Goal: Task Accomplishment & Management: Manage account settings

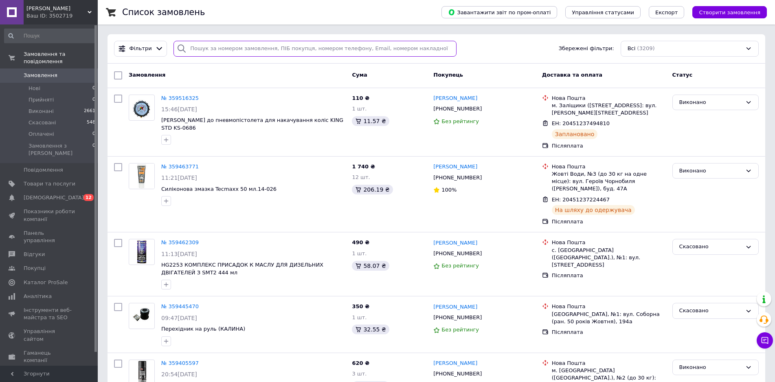
click at [210, 48] on input "search" at bounding box center [315, 49] width 283 height 16
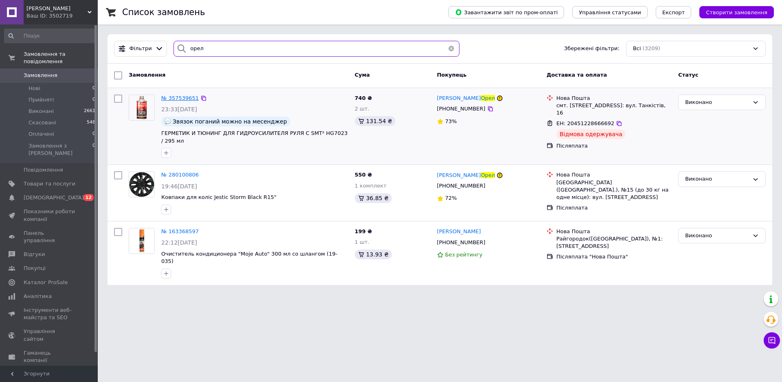
type input "орел"
click at [174, 96] on span "№ 357539651" at bounding box center [179, 98] width 37 height 6
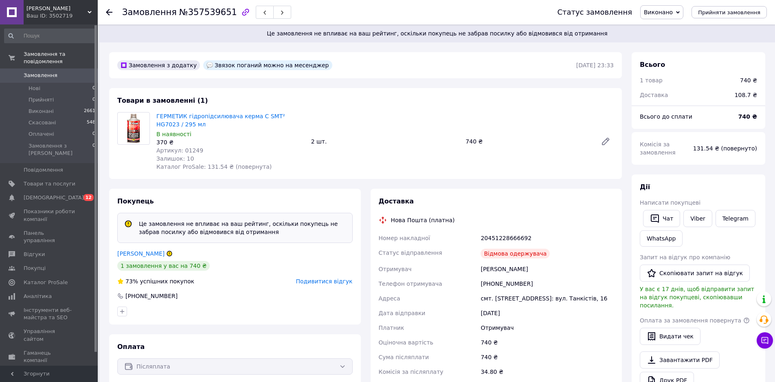
click at [668, 9] on span "Виконано" at bounding box center [658, 12] width 29 height 7
click at [673, 12] on span "Виконано" at bounding box center [658, 12] width 29 height 7
click at [676, 42] on li "Скасовано" at bounding box center [662, 41] width 42 height 12
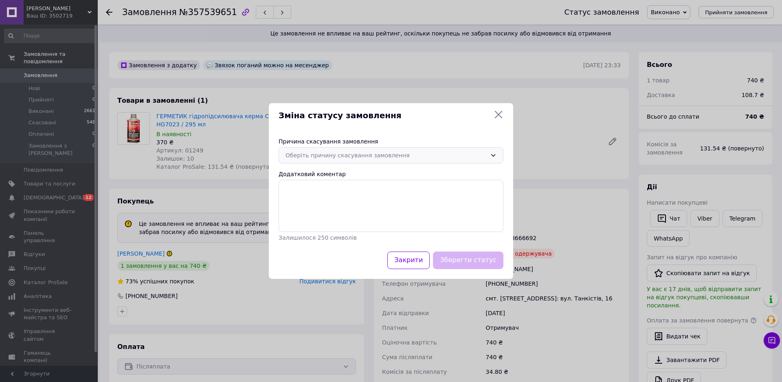
click at [422, 153] on div "Оберіть причину скасування замовлення" at bounding box center [386, 155] width 201 height 9
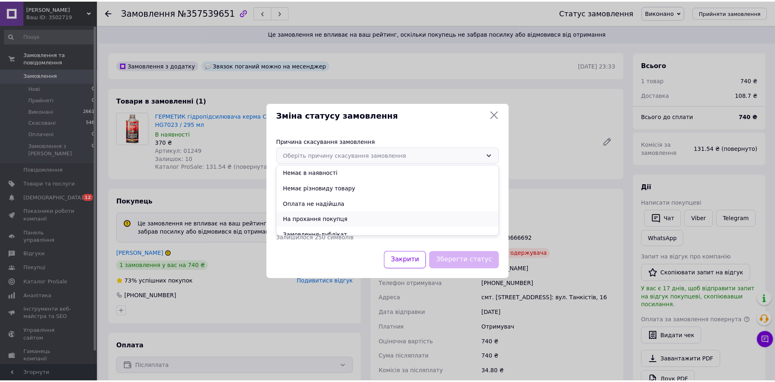
scroll to position [38, 0]
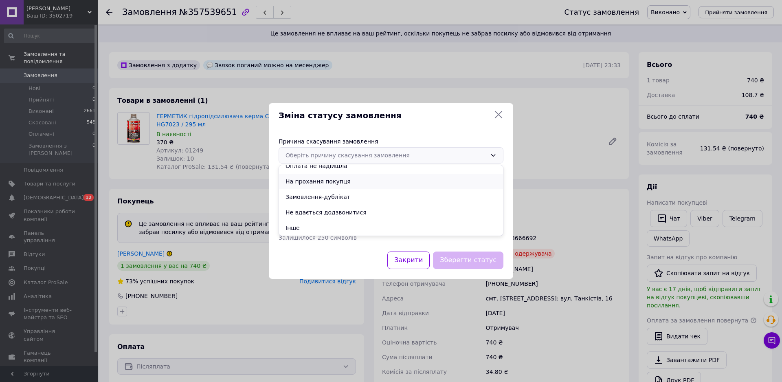
click at [345, 183] on li "На прохання покупця" at bounding box center [391, 181] width 224 height 15
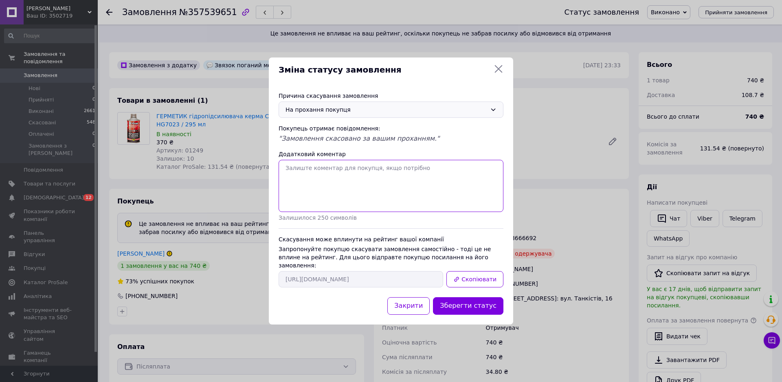
click at [357, 191] on textarea "Додатковий коментар" at bounding box center [391, 186] width 225 height 52
type textarea "відмова при отриманні"
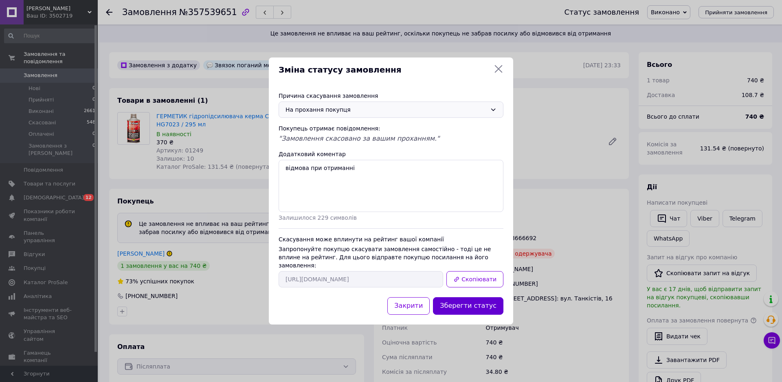
click at [492, 302] on button "Зберегти статус" at bounding box center [468, 306] width 70 height 18
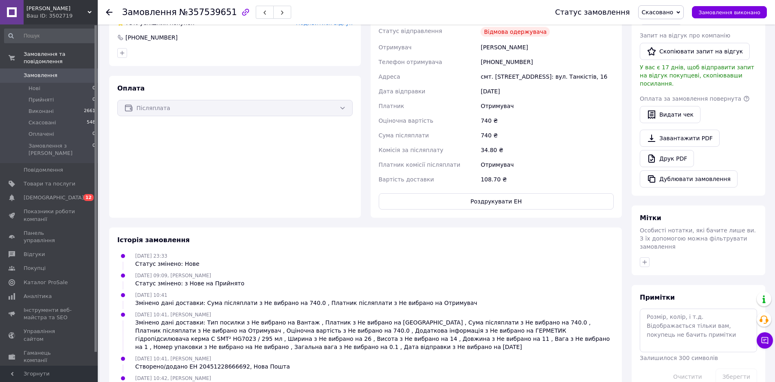
scroll to position [0, 0]
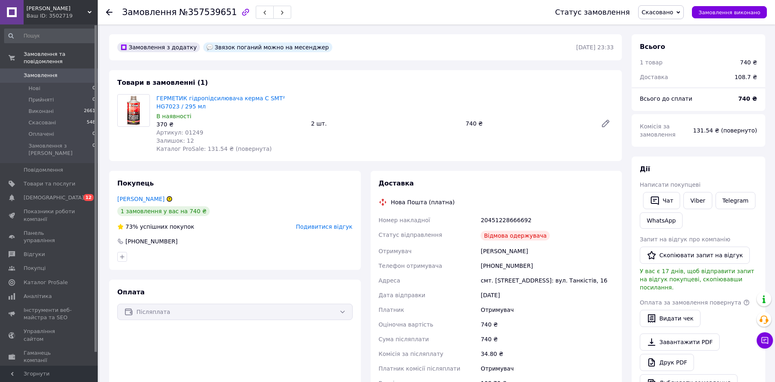
click at [167, 199] on icon at bounding box center [169, 198] width 5 height 5
